Goal: Information Seeking & Learning: Learn about a topic

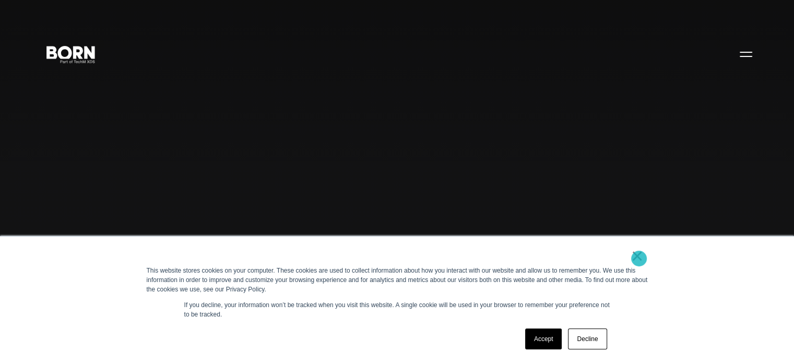
click at [639, 258] on link "×" at bounding box center [637, 255] width 13 height 9
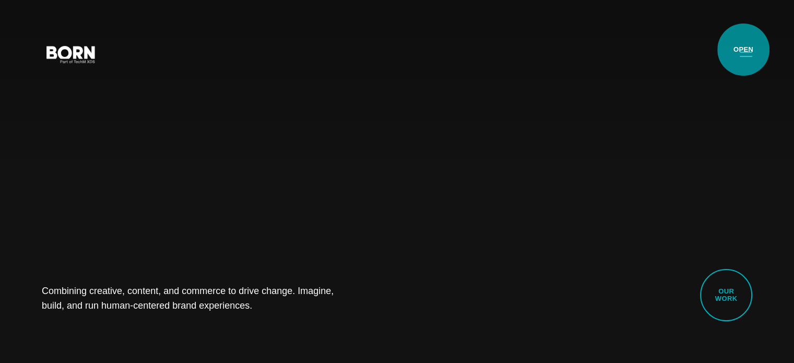
click at [743, 50] on button "Primary Menu" at bounding box center [745, 54] width 25 height 22
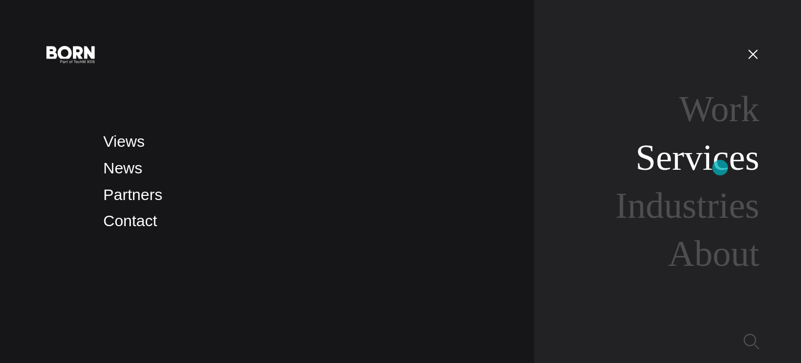
click at [721, 167] on link "Services" at bounding box center [698, 157] width 124 height 40
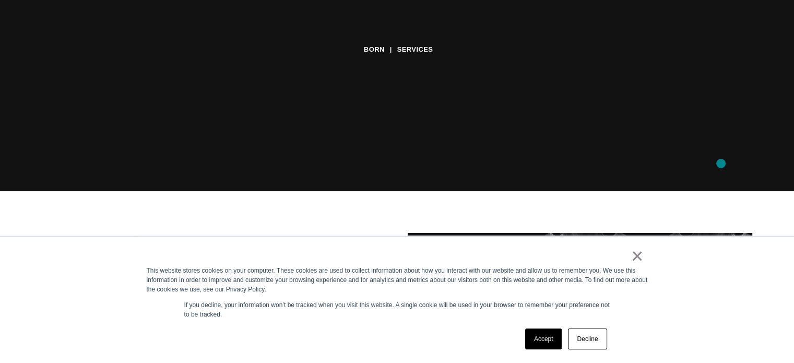
scroll to position [209, 0]
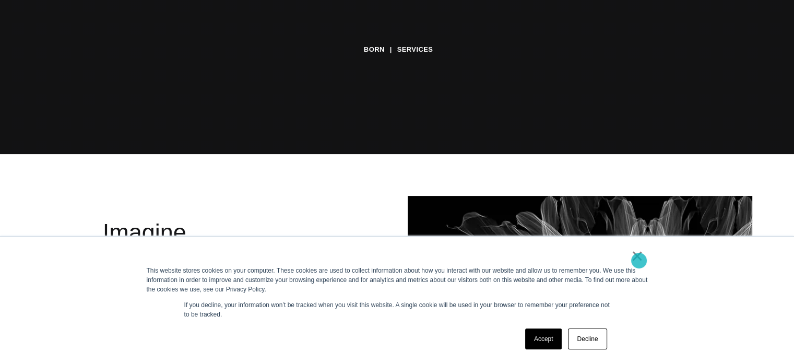
click at [639, 260] on link "×" at bounding box center [637, 255] width 13 height 9
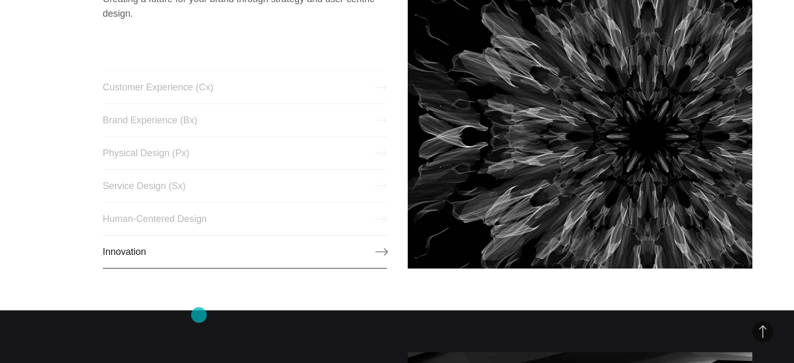
scroll to position [522, 0]
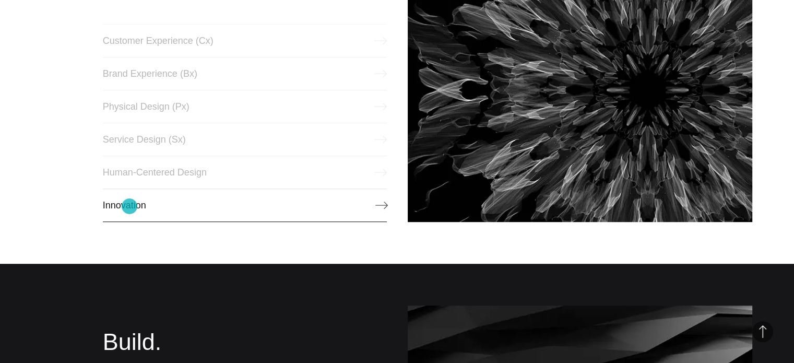
click at [129, 204] on link "Innovation" at bounding box center [245, 204] width 284 height 33
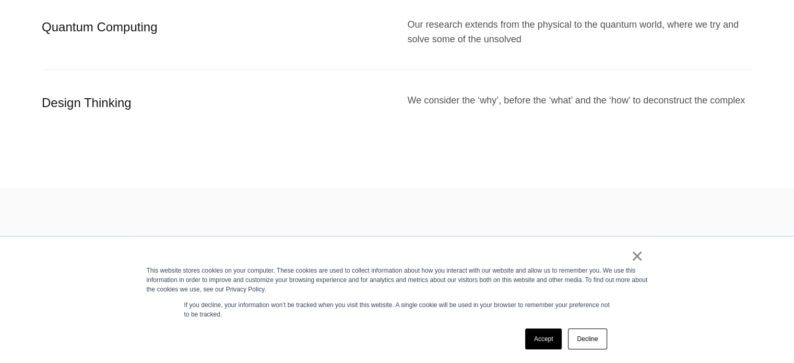
scroll to position [887, 0]
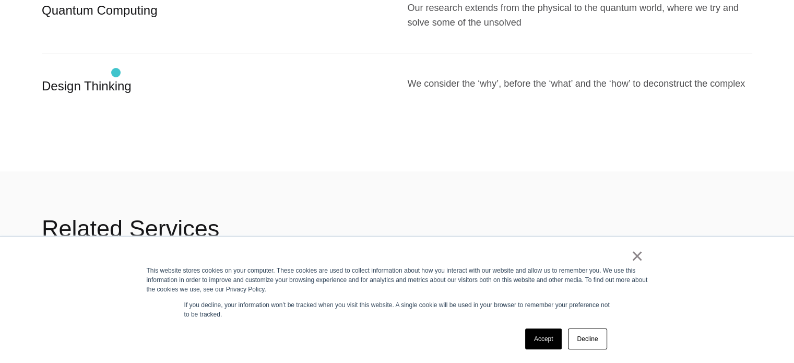
click at [116, 76] on div "Design Thinking" at bounding box center [214, 86] width 345 height 20
click at [471, 76] on div "We consider the ‘why’, before the ‘what’ and the ‘how’ to deconstruct the compl…" at bounding box center [580, 86] width 345 height 20
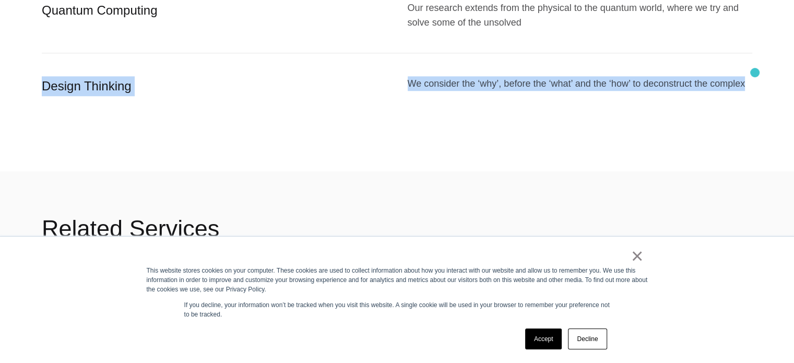
drag, startPoint x: 38, startPoint y: 68, endPoint x: 755, endPoint y: 73, distance: 716.5
copy div "Design Thinking We consider the ‘why’, before the ‘what’ and the ‘how’ to decon…"
click at [549, 338] on link "Accept" at bounding box center [543, 338] width 37 height 21
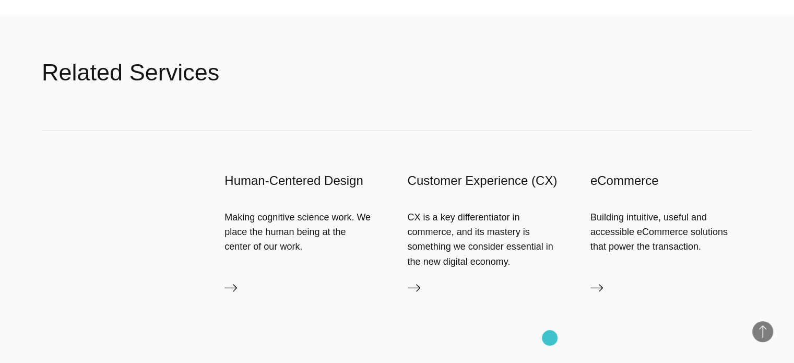
scroll to position [1044, 0]
click at [295, 172] on h3 "Human-Centered Design" at bounding box center [305, 180] width 162 height 17
click at [294, 217] on div "Making cognitive science work. We place the human being at the center of our wo…" at bounding box center [305, 231] width 162 height 44
click at [298, 172] on h3 "Human-Centered Design" at bounding box center [305, 180] width 162 height 17
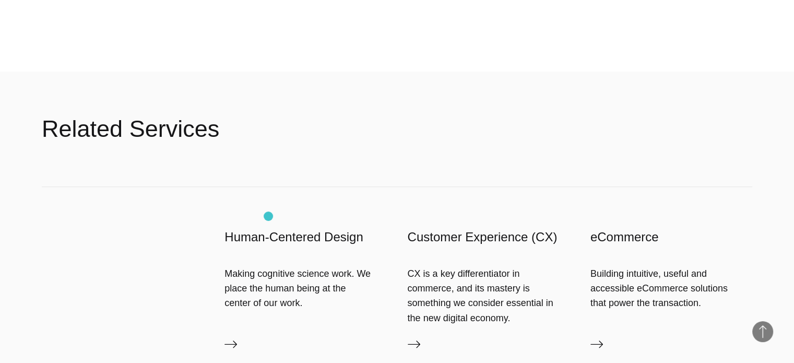
scroll to position [991, 0]
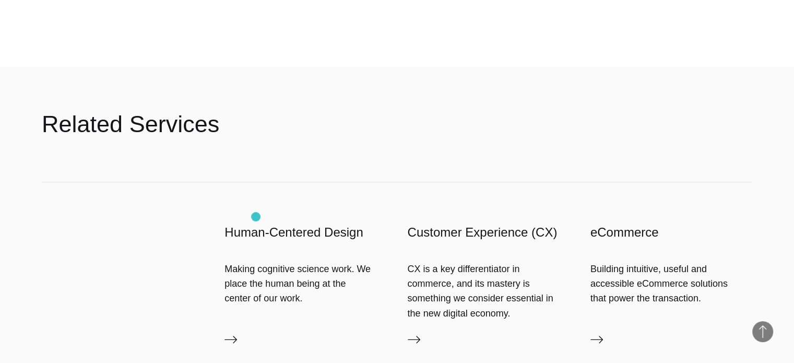
drag, startPoint x: 256, startPoint y: 217, endPoint x: 255, endPoint y: 226, distance: 9.9
click at [255, 224] on h3 "Human-Centered Design" at bounding box center [305, 232] width 162 height 17
click at [228, 333] on icon at bounding box center [230, 339] width 13 height 13
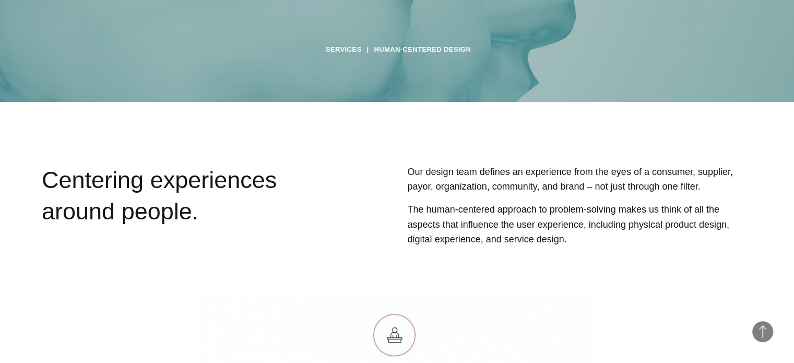
scroll to position [313, 0]
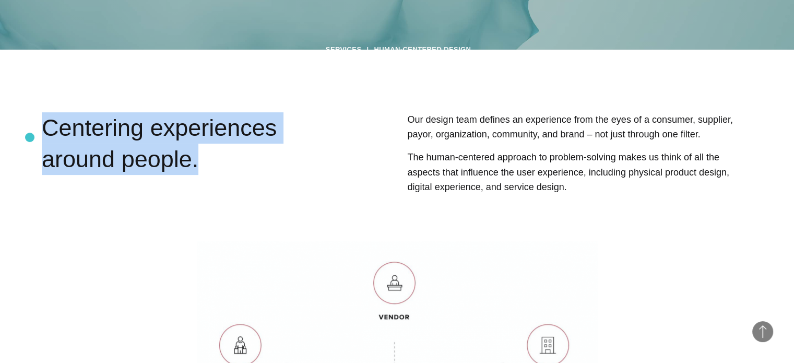
drag, startPoint x: 192, startPoint y: 163, endPoint x: 30, endPoint y: 137, distance: 163.9
click at [30, 137] on section "Centering experiences around people. Our design team defines an experience from…" at bounding box center [397, 168] width 794 height 113
copy div "Centering experiences around people."
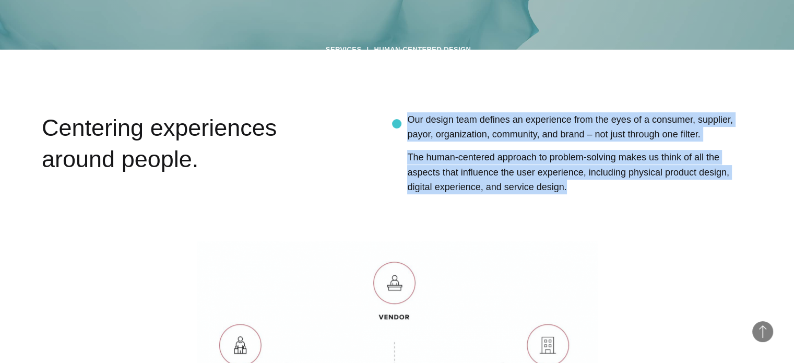
drag, startPoint x: 488, startPoint y: 192, endPoint x: 397, endPoint y: 124, distance: 114.2
click at [397, 124] on div "Our design team defines an experience from the eyes of a consumer, supplier, pa…" at bounding box center [548, 168] width 405 height 113
copy div "Our design team defines an experience from the eyes of a consumer, supplier, pa…"
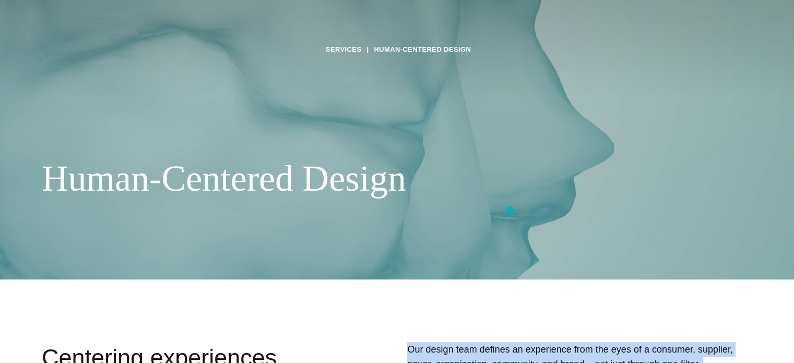
scroll to position [0, 0]
